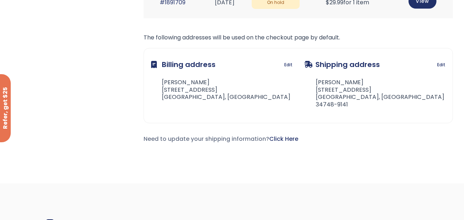
scroll to position [200, 0]
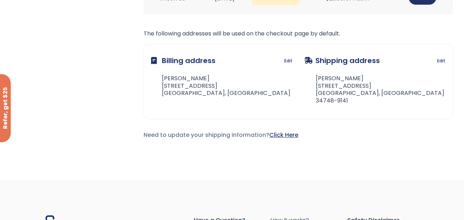
click at [294, 136] on link "Click Here" at bounding box center [283, 135] width 29 height 8
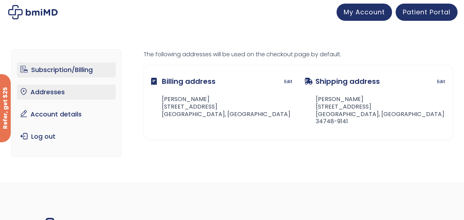
click at [75, 68] on link "Subscription/Billing" at bounding box center [66, 69] width 99 height 15
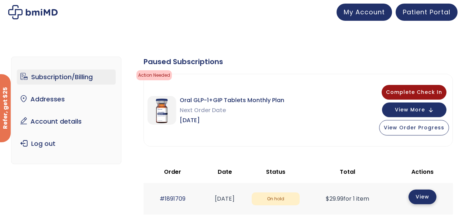
click at [426, 197] on link "View" at bounding box center [422, 196] width 28 height 15
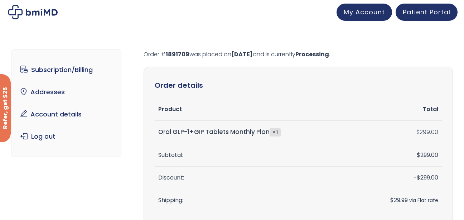
scroll to position [192, 0]
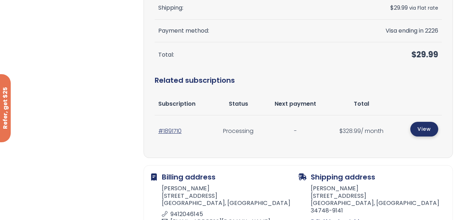
click at [425, 134] on link "View" at bounding box center [424, 129] width 28 height 15
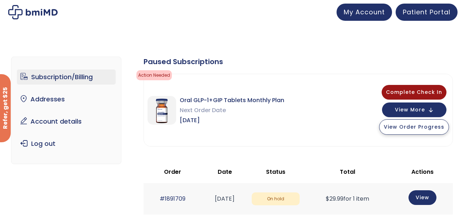
click at [423, 129] on span "View Order Progress" at bounding box center [414, 126] width 60 height 7
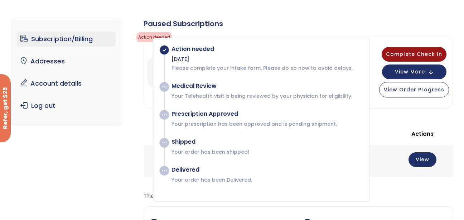
scroll to position [40, 0]
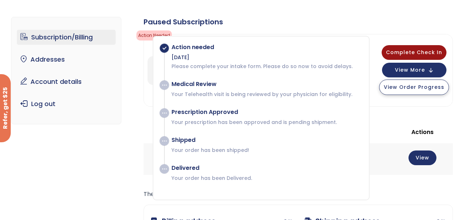
click at [429, 92] on button "View Order Progress" at bounding box center [414, 86] width 70 height 15
click at [431, 158] on link "View" at bounding box center [422, 157] width 28 height 15
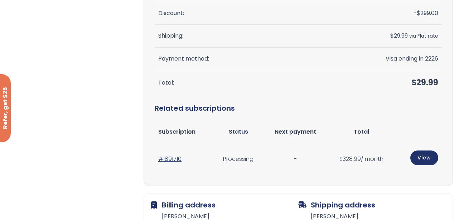
scroll to position [172, 0]
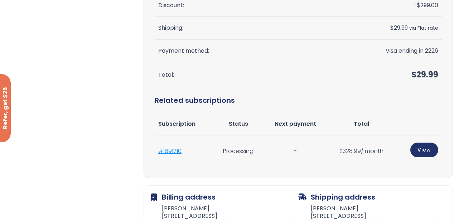
click at [179, 150] on link "#1891710" at bounding box center [169, 151] width 23 height 8
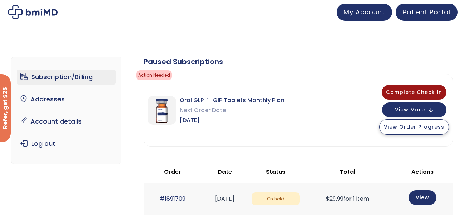
click at [424, 131] on button "View Order Progress" at bounding box center [414, 126] width 70 height 15
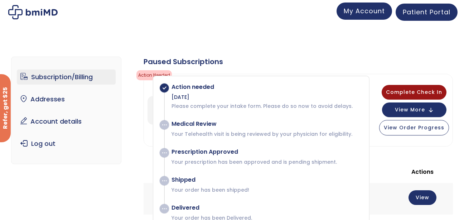
click at [375, 12] on span "My Account" at bounding box center [363, 10] width 41 height 9
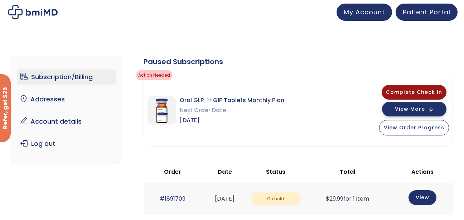
click at [423, 111] on span "View More" at bounding box center [410, 109] width 30 height 5
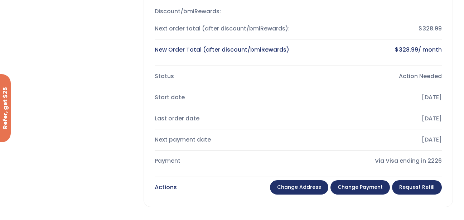
scroll to position [385, 0]
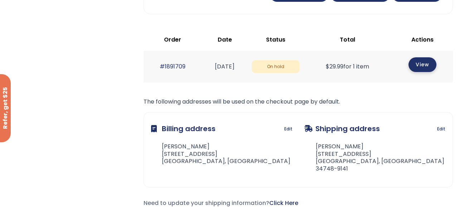
click at [428, 65] on link "View" at bounding box center [422, 64] width 28 height 15
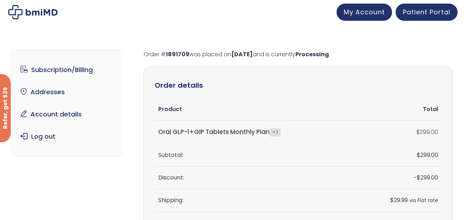
scroll to position [192, 0]
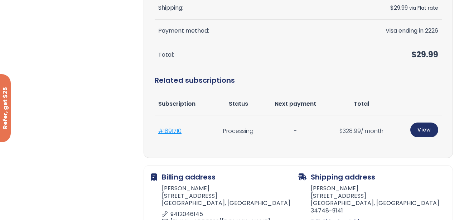
click at [172, 131] on link "#1891710" at bounding box center [169, 131] width 23 height 8
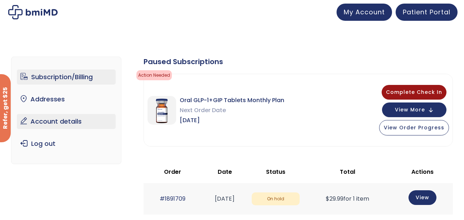
click at [80, 122] on link "Account details" at bounding box center [66, 121] width 99 height 15
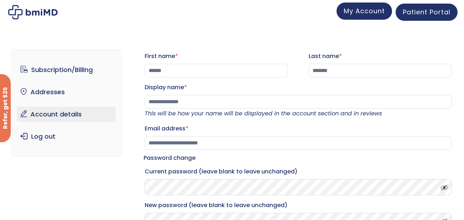
click at [370, 9] on span "My Account" at bounding box center [363, 10] width 41 height 9
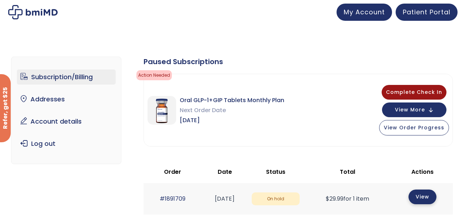
click at [421, 200] on link "View" at bounding box center [422, 196] width 28 height 15
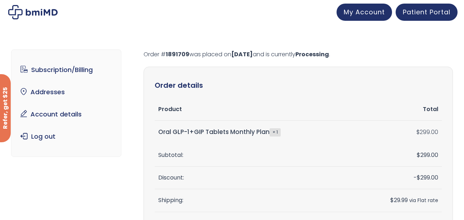
scroll to position [192, 0]
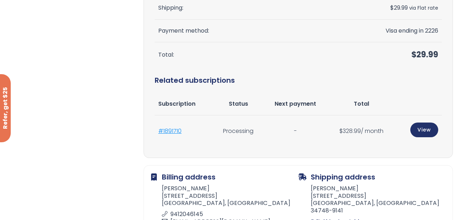
click at [171, 130] on link "#1891710" at bounding box center [169, 131] width 23 height 8
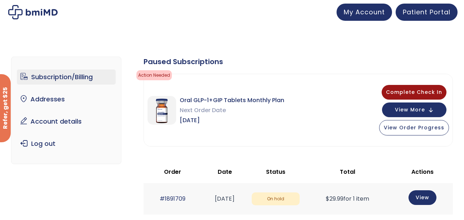
click at [48, 14] on img at bounding box center [32, 12] width 49 height 14
